Goal: Transaction & Acquisition: Purchase product/service

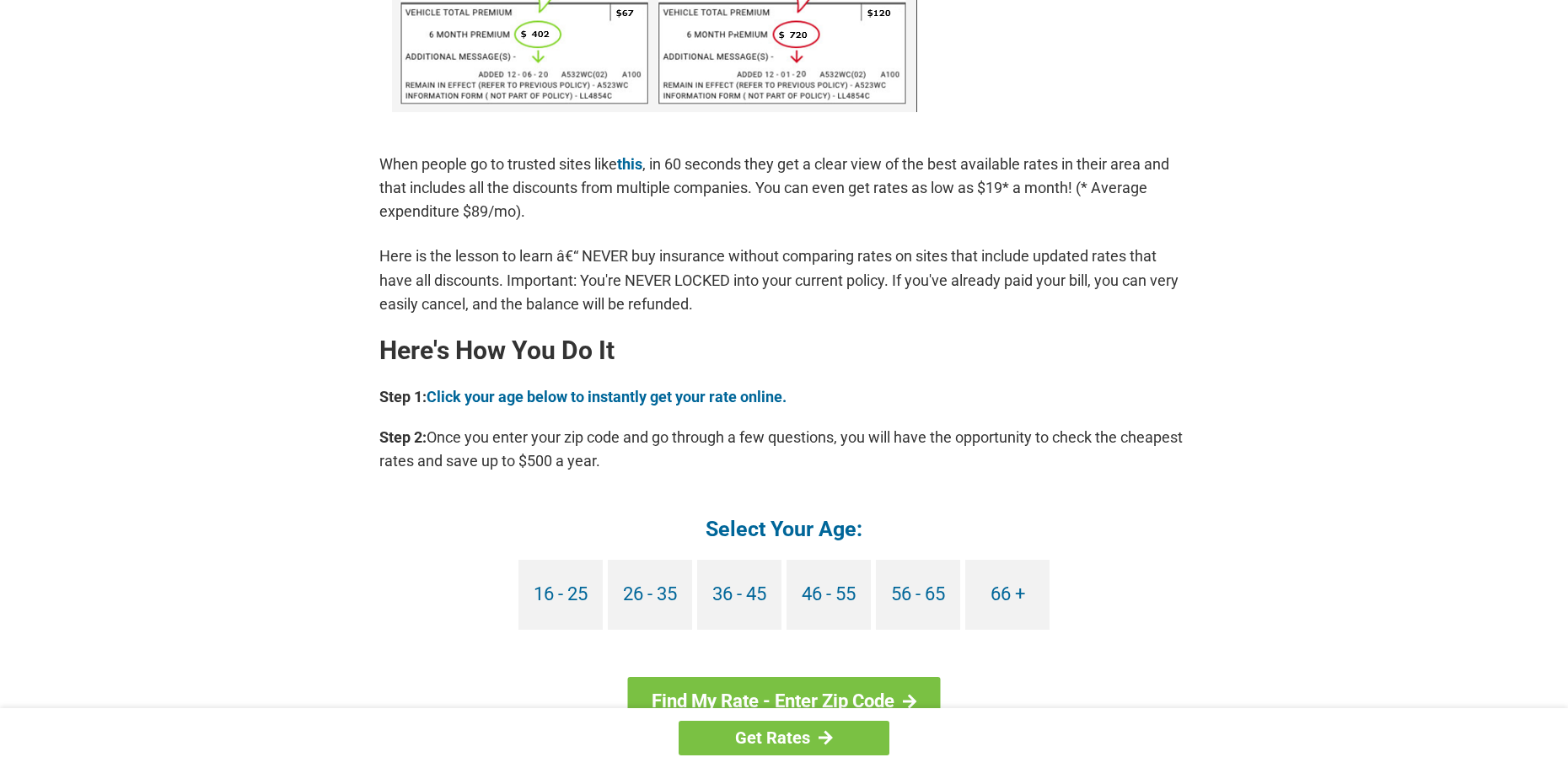
scroll to position [1236, 0]
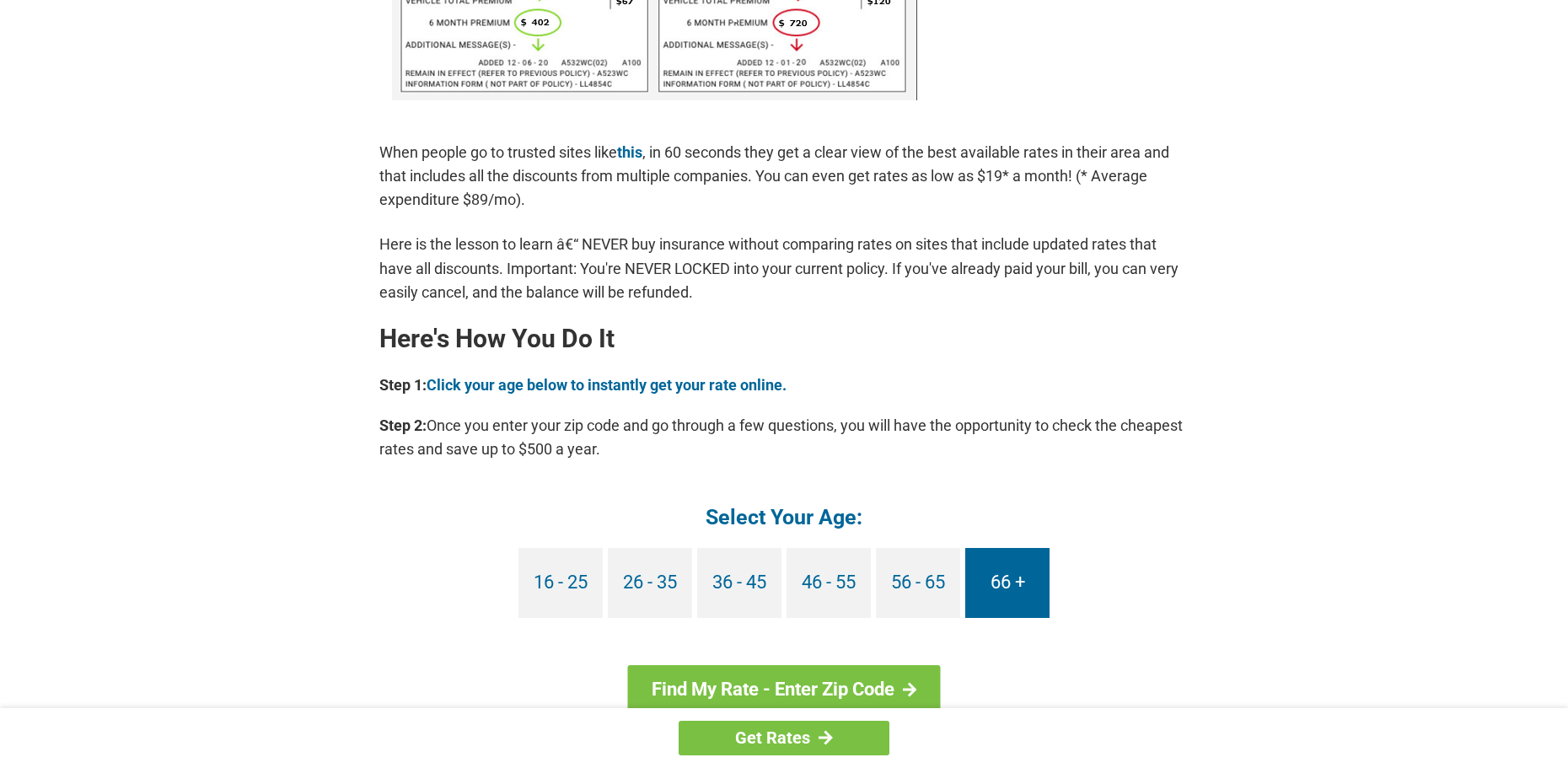
click at [995, 610] on link "66 +" at bounding box center [1007, 583] width 84 height 70
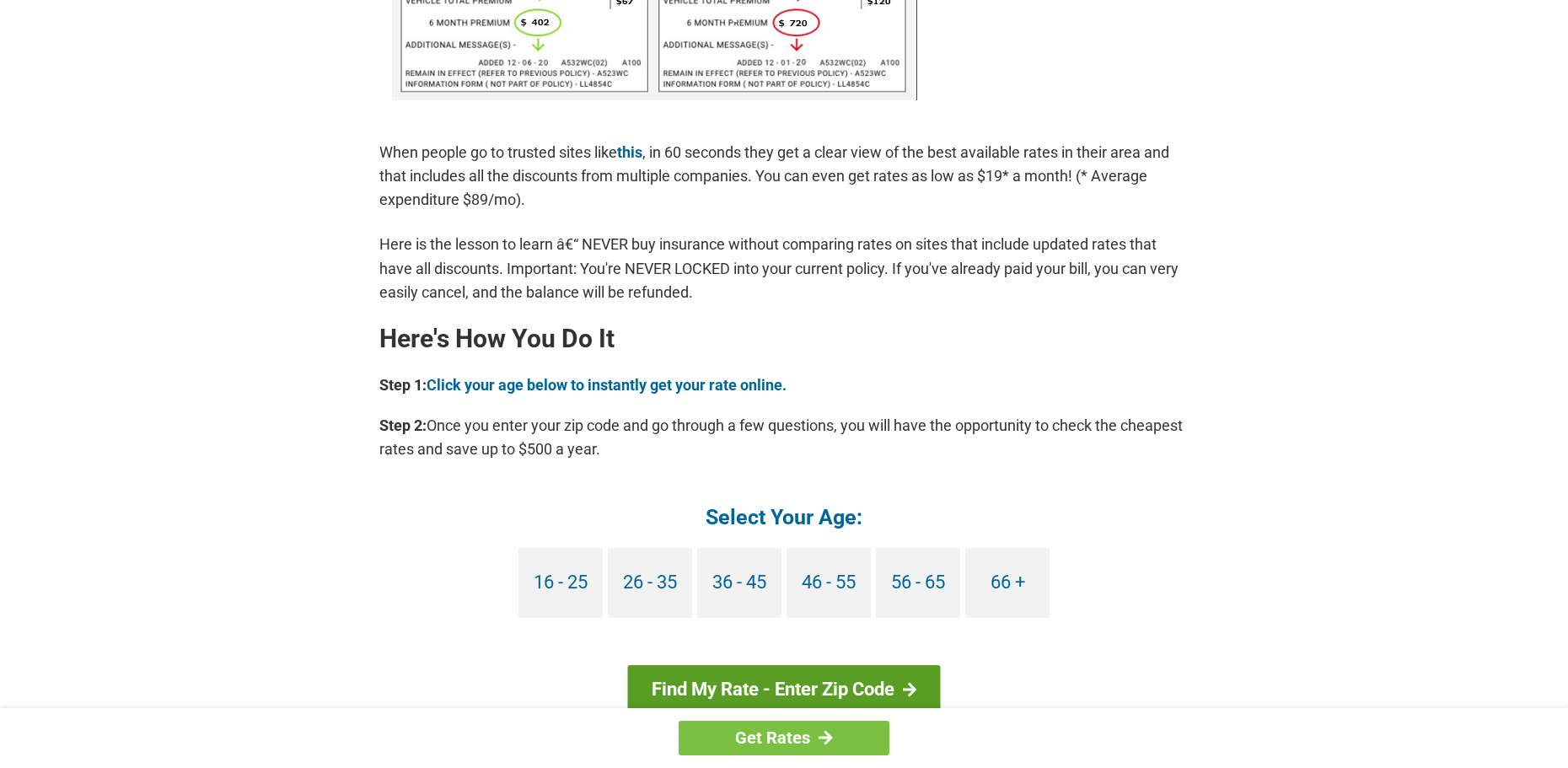
click at [835, 686] on link "Find My Rate - Enter Zip Code" at bounding box center [784, 689] width 312 height 48
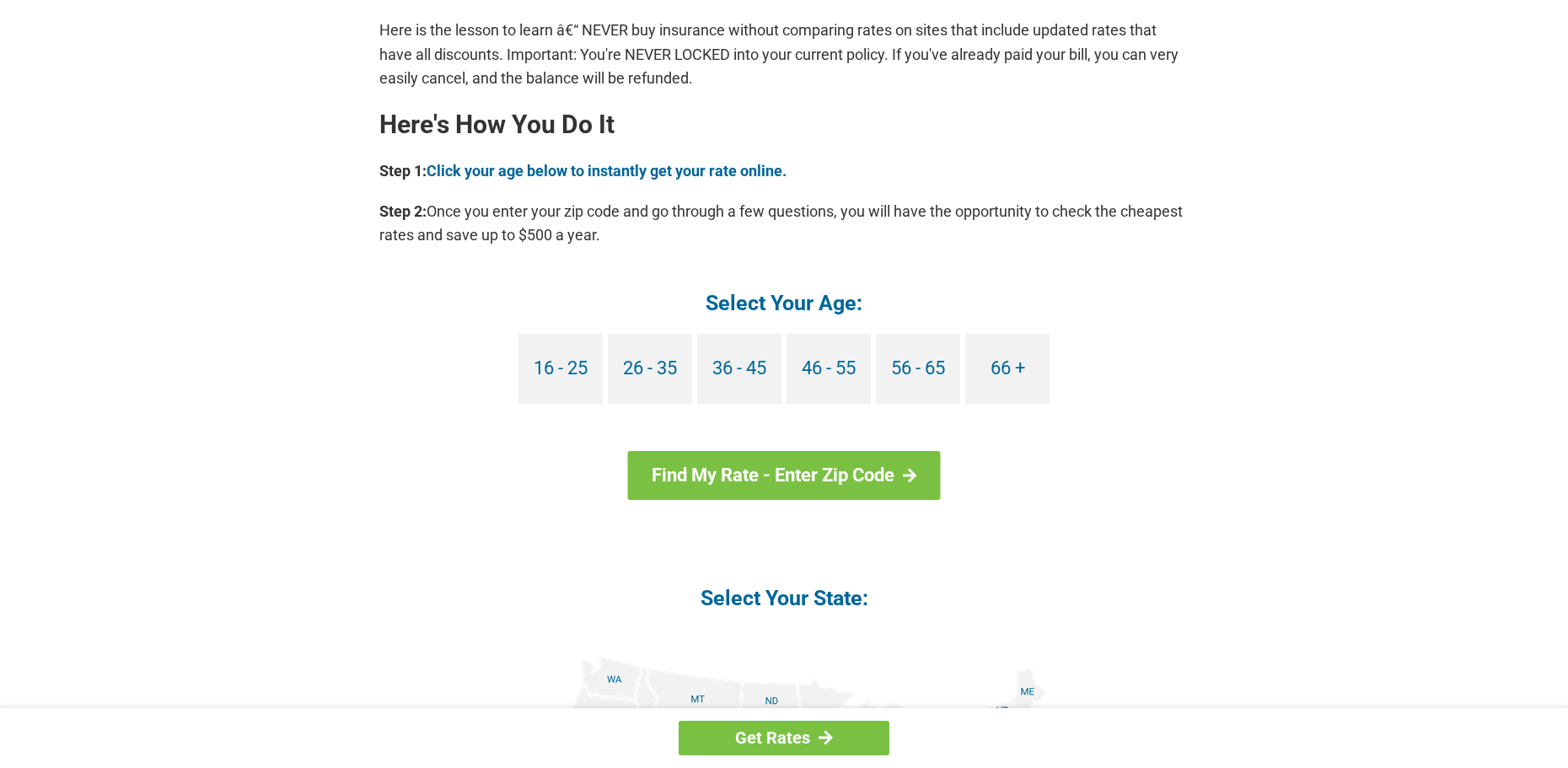
scroll to position [1460, 0]
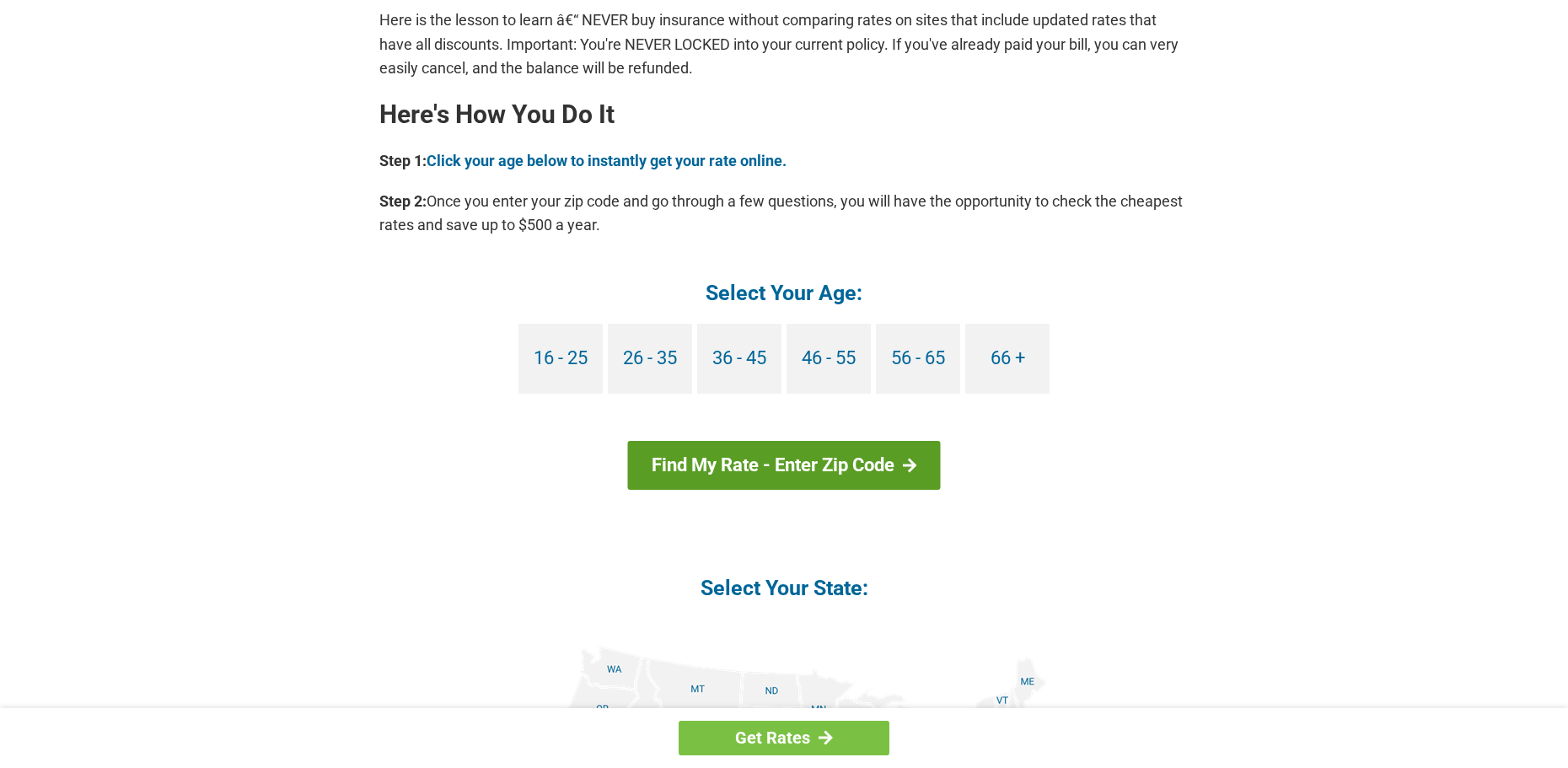
click at [700, 459] on link "Find My Rate - Enter Zip Code" at bounding box center [784, 464] width 312 height 48
click at [911, 462] on div at bounding box center [910, 465] width 15 height 16
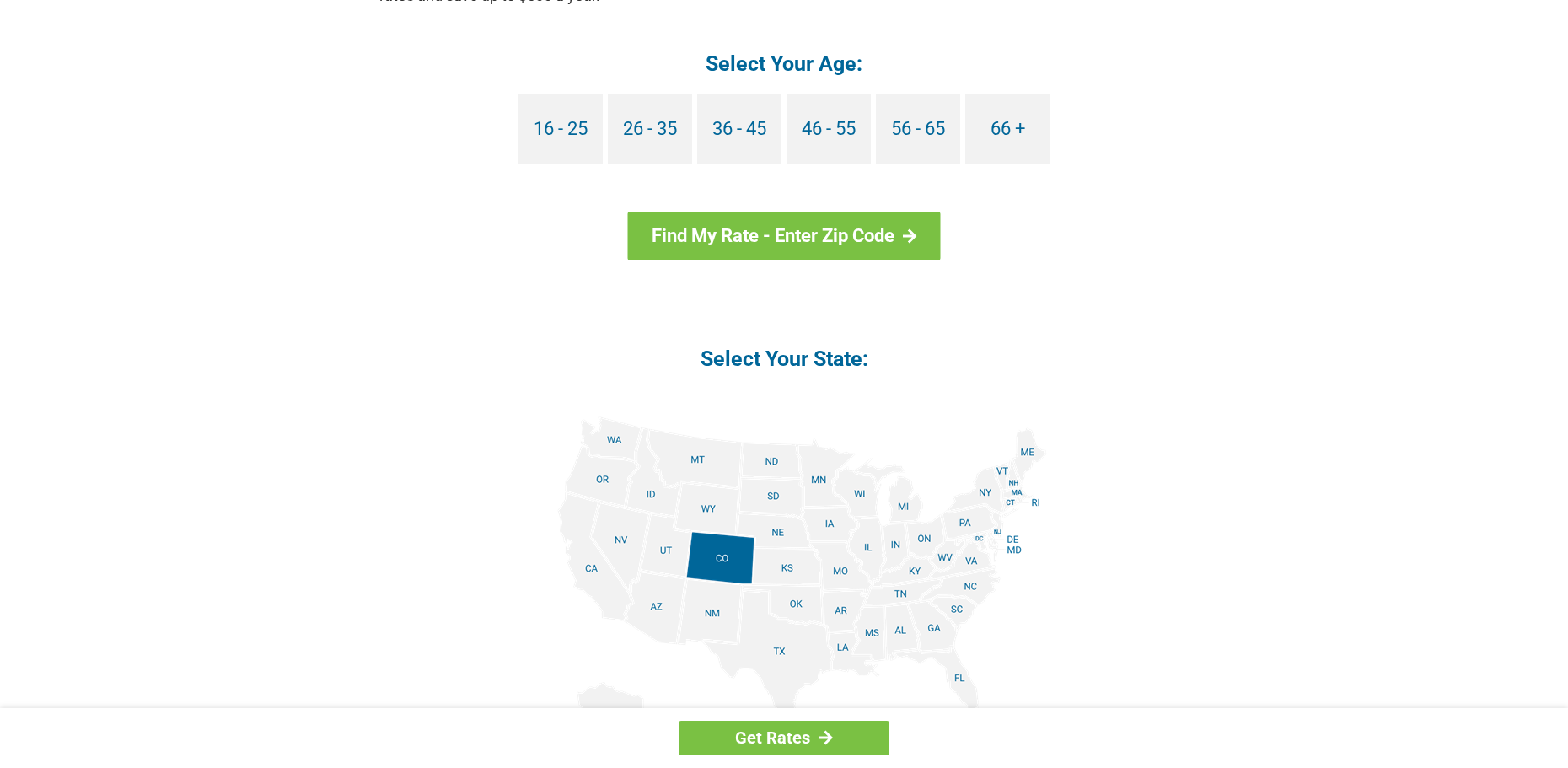
scroll to position [1910, 0]
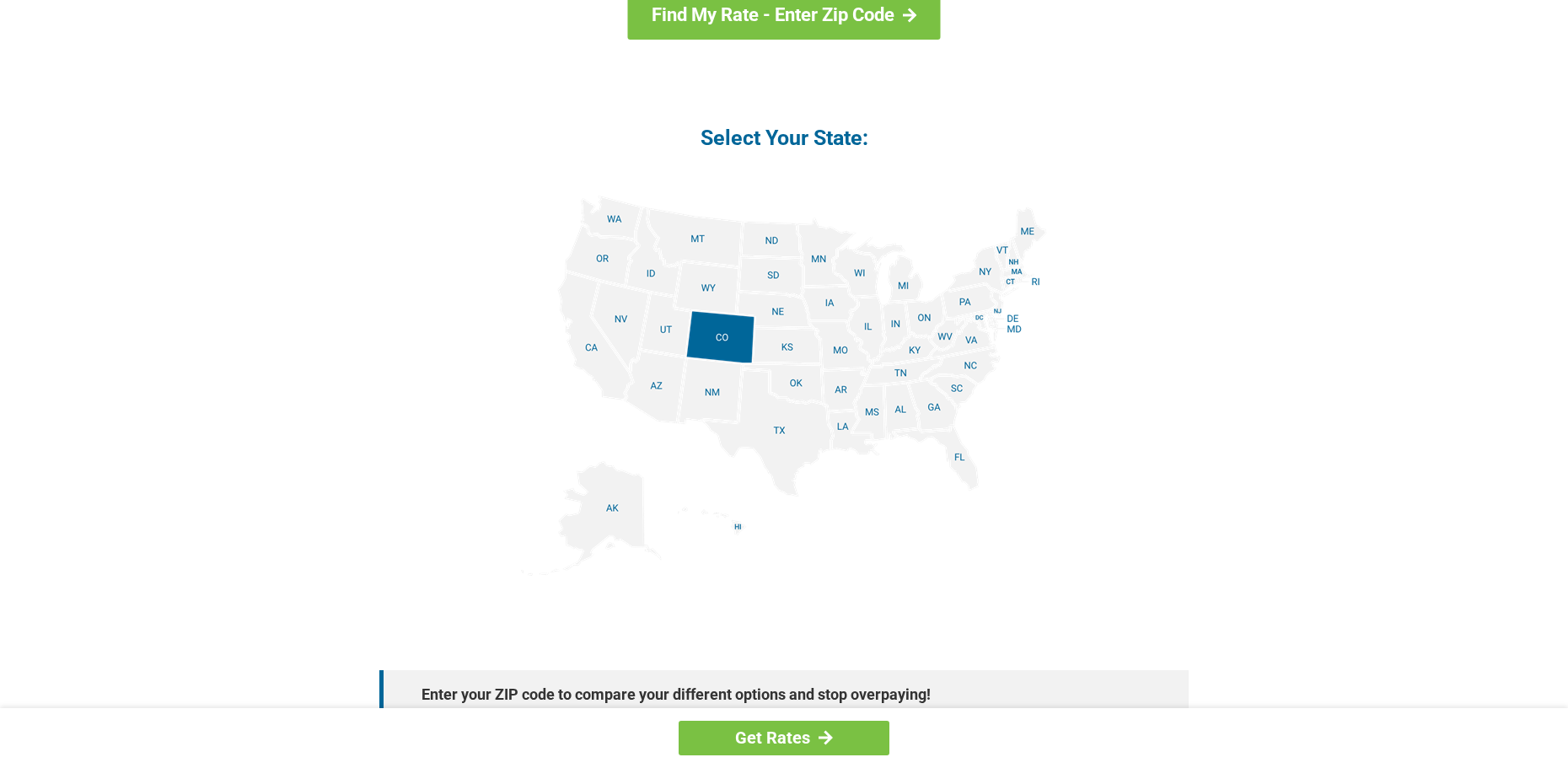
click at [968, 368] on img at bounding box center [784, 386] width 526 height 380
click at [968, 359] on img at bounding box center [784, 386] width 526 height 380
click at [968, 360] on img at bounding box center [784, 386] width 526 height 380
click at [970, 361] on img at bounding box center [784, 386] width 526 height 380
click at [972, 361] on img at bounding box center [784, 386] width 526 height 380
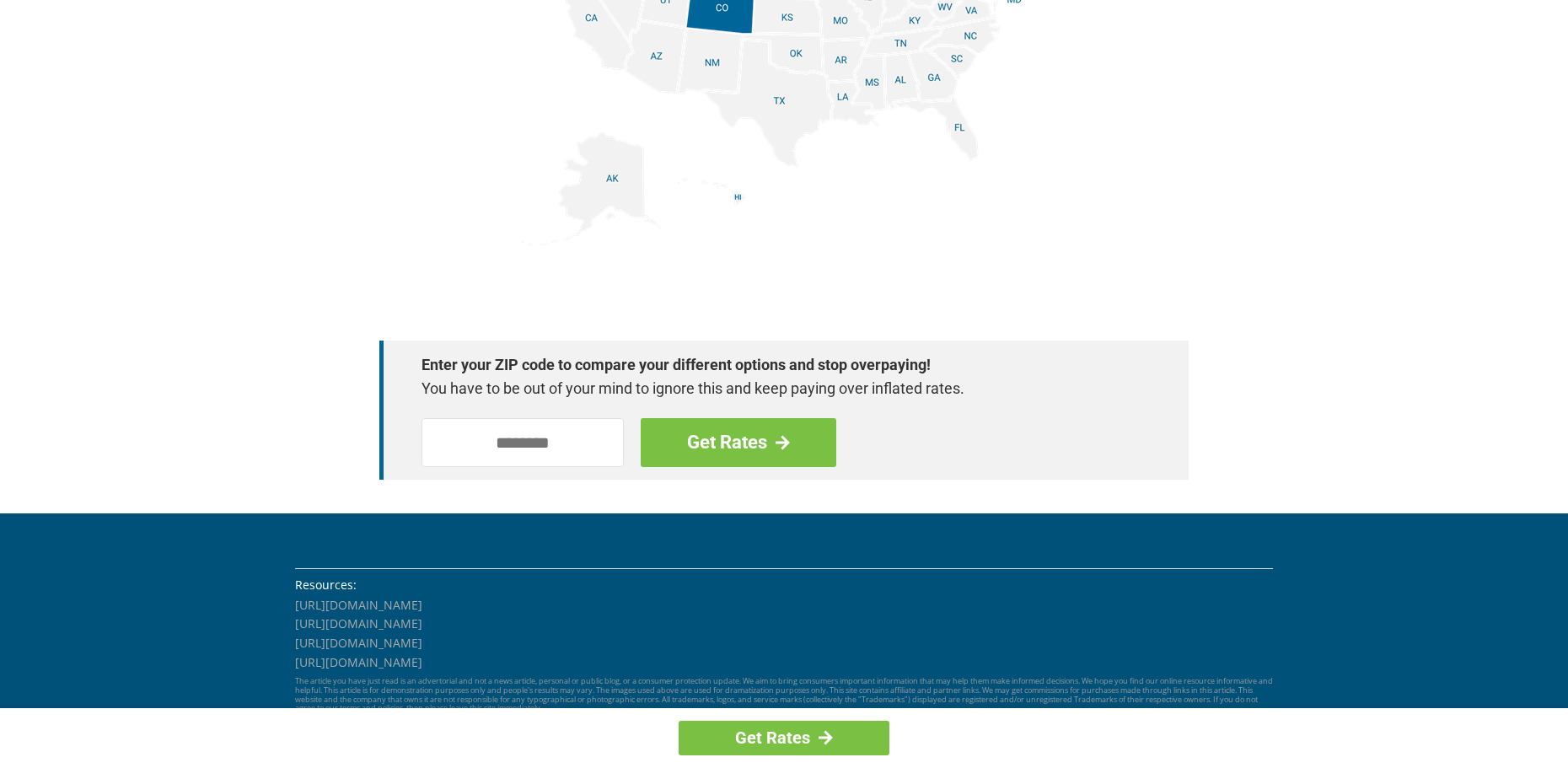
scroll to position [2313, 0]
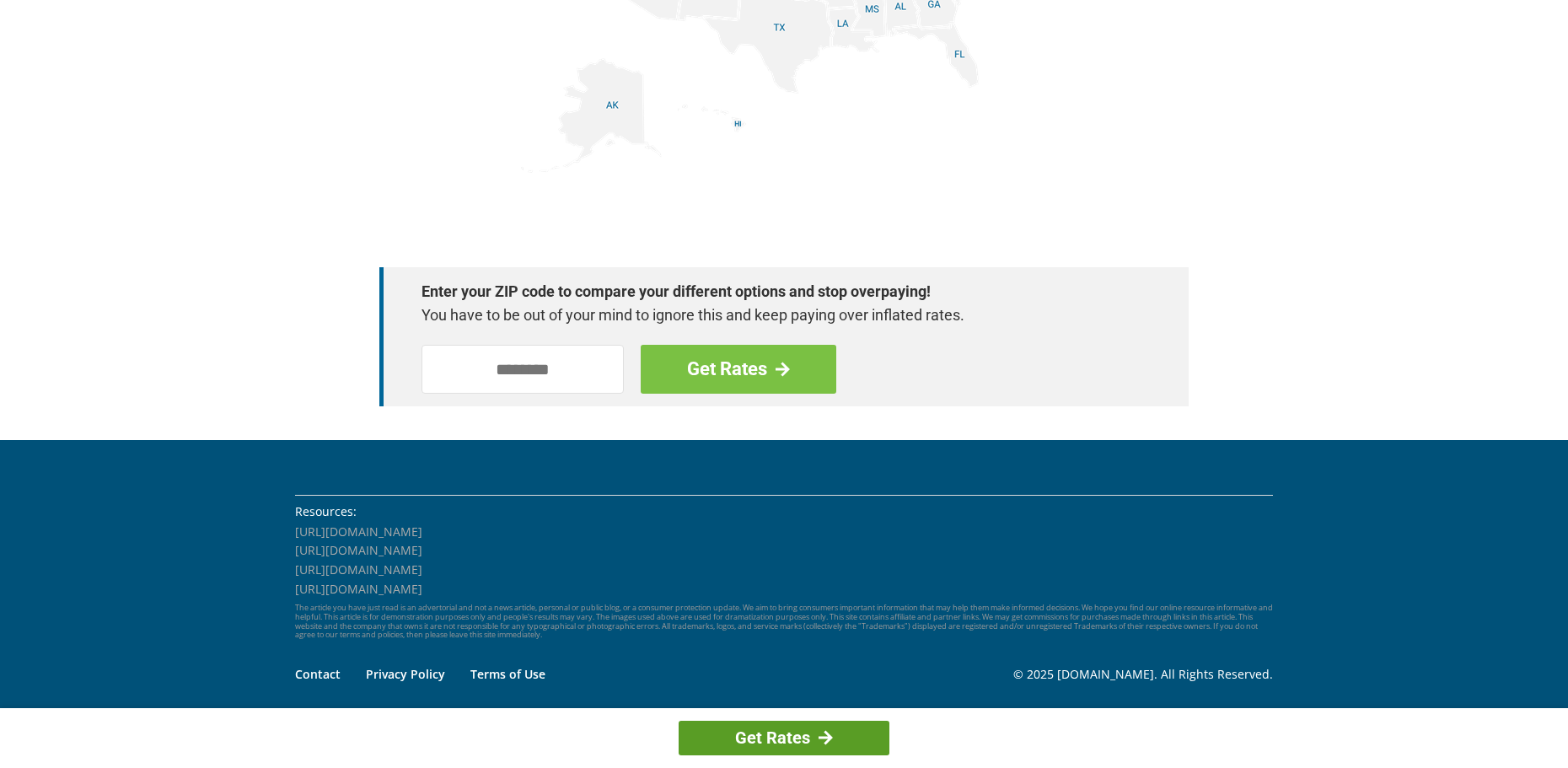
click at [817, 734] on link "Get Rates" at bounding box center [784, 738] width 211 height 35
